Goal: Navigation & Orientation: Find specific page/section

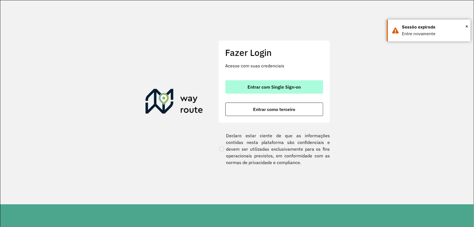
click at [289, 87] on span "Entrar com Single Sign-on" at bounding box center [273, 87] width 53 height 4
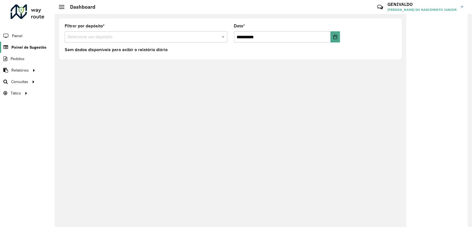
click at [26, 46] on span "Painel de Sugestão" at bounding box center [28, 47] width 35 height 6
